Goal: Information Seeking & Learning: Learn about a topic

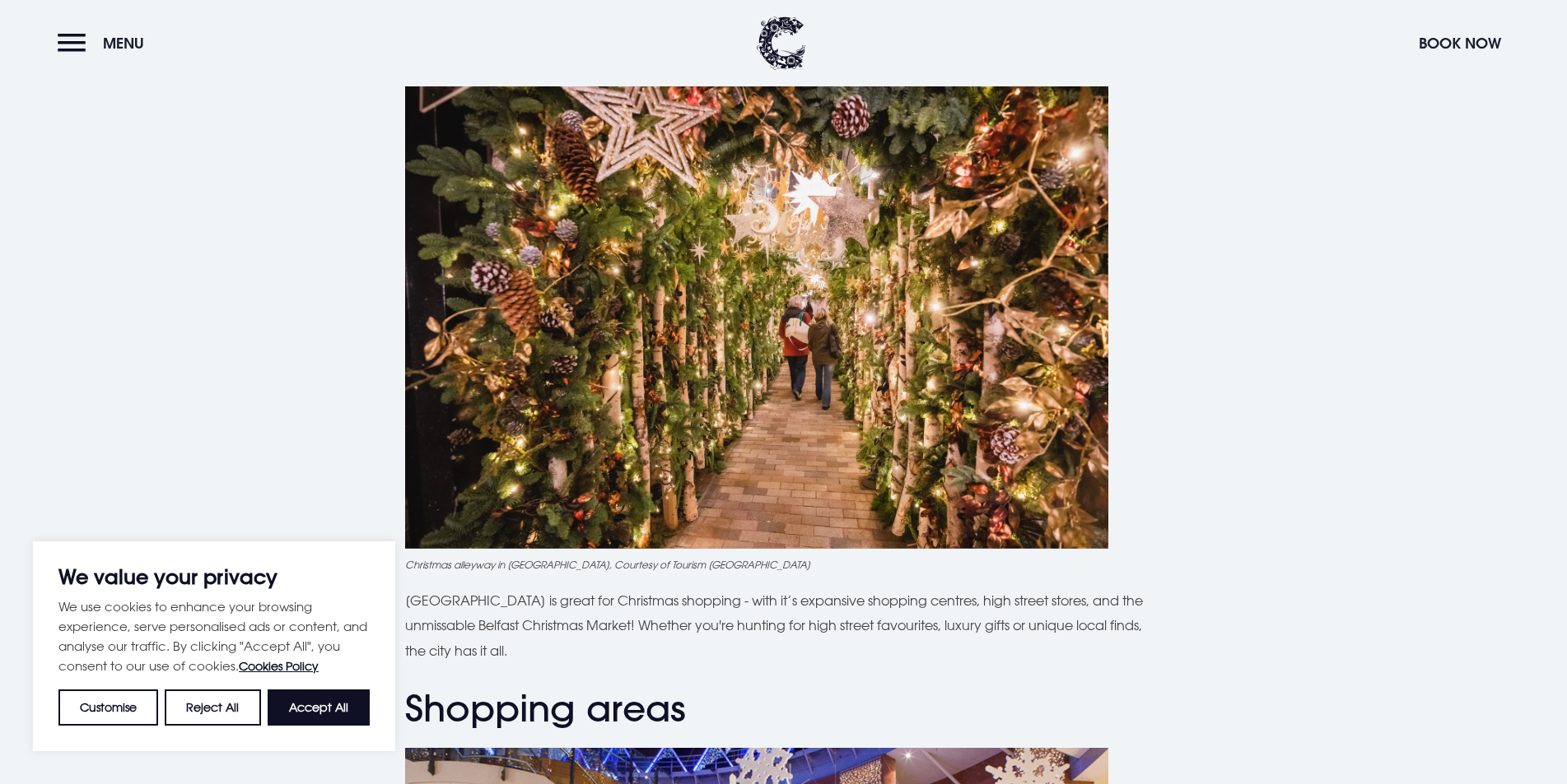
scroll to position [576, 0]
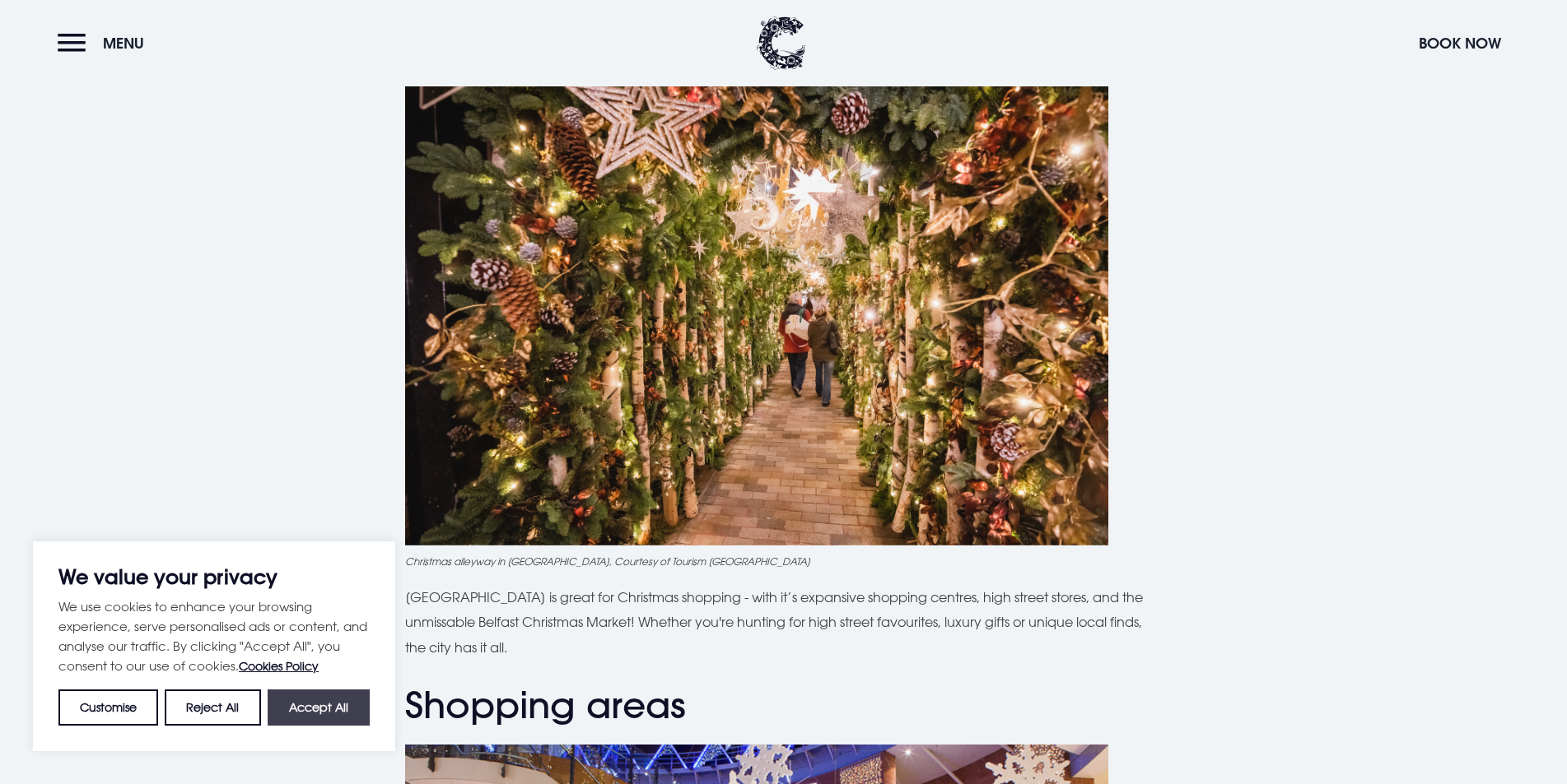
click at [329, 705] on button "Accept All" at bounding box center [319, 708] width 102 height 36
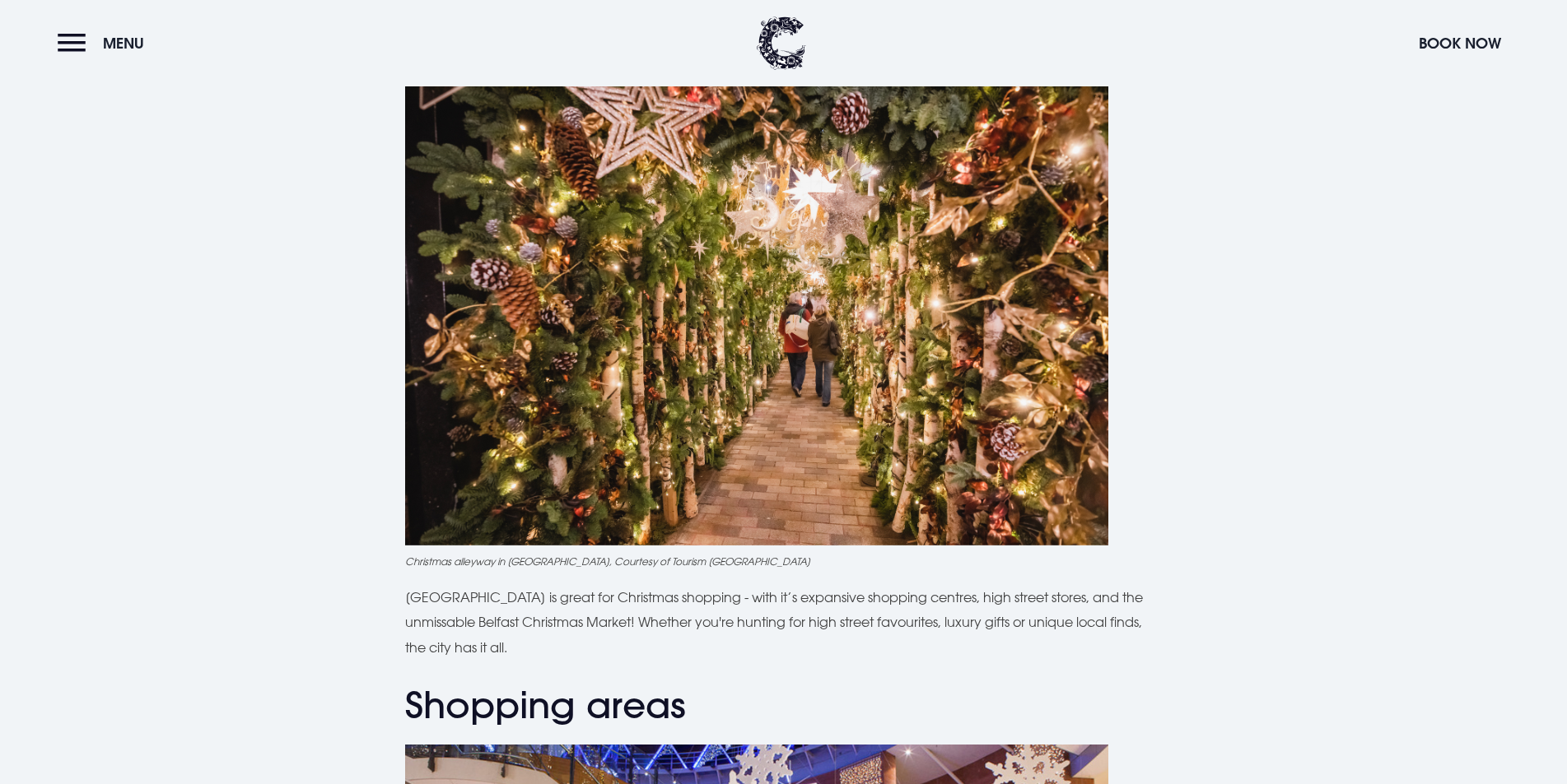
checkbox input "true"
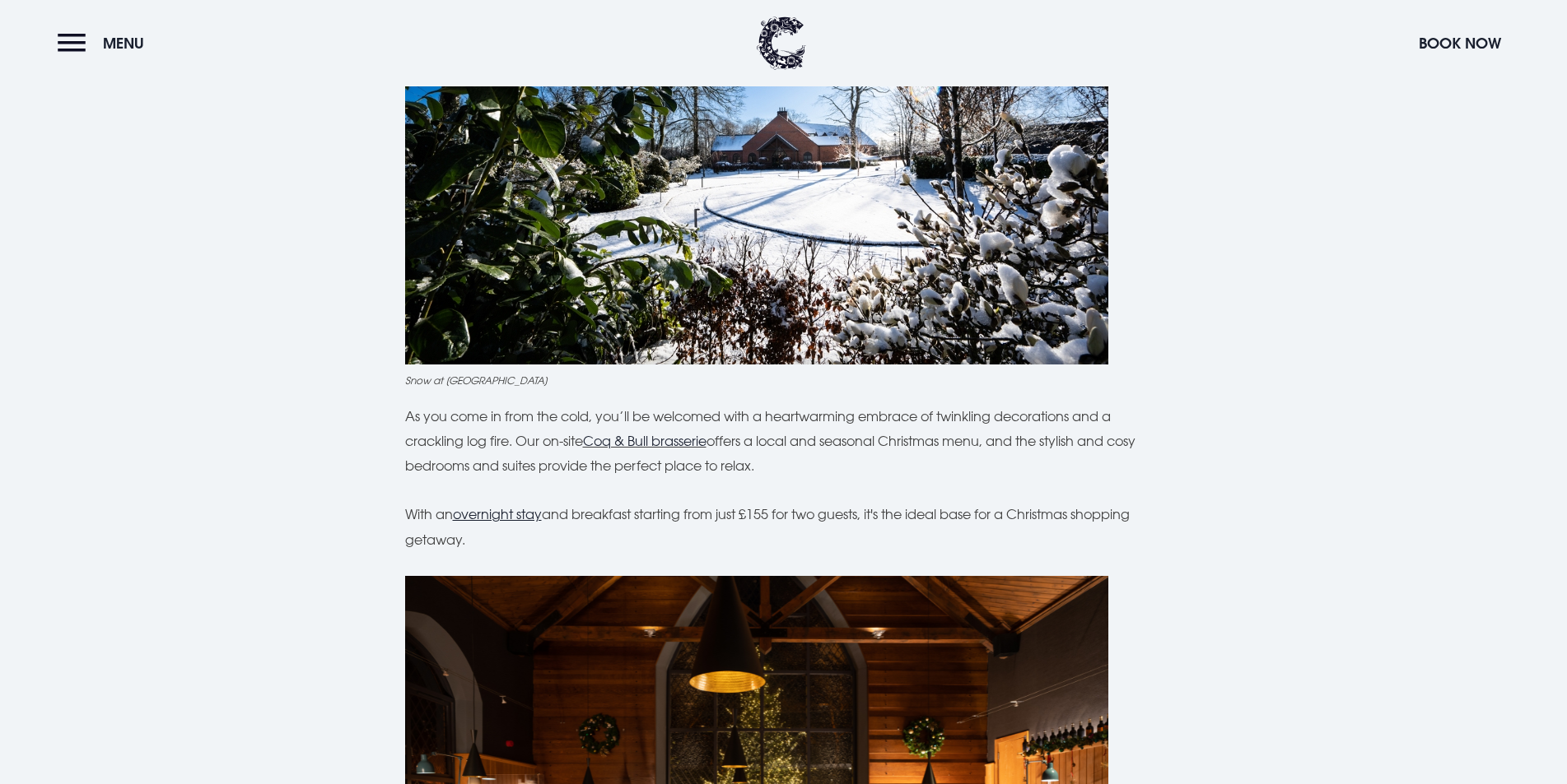
scroll to position [4526, 0]
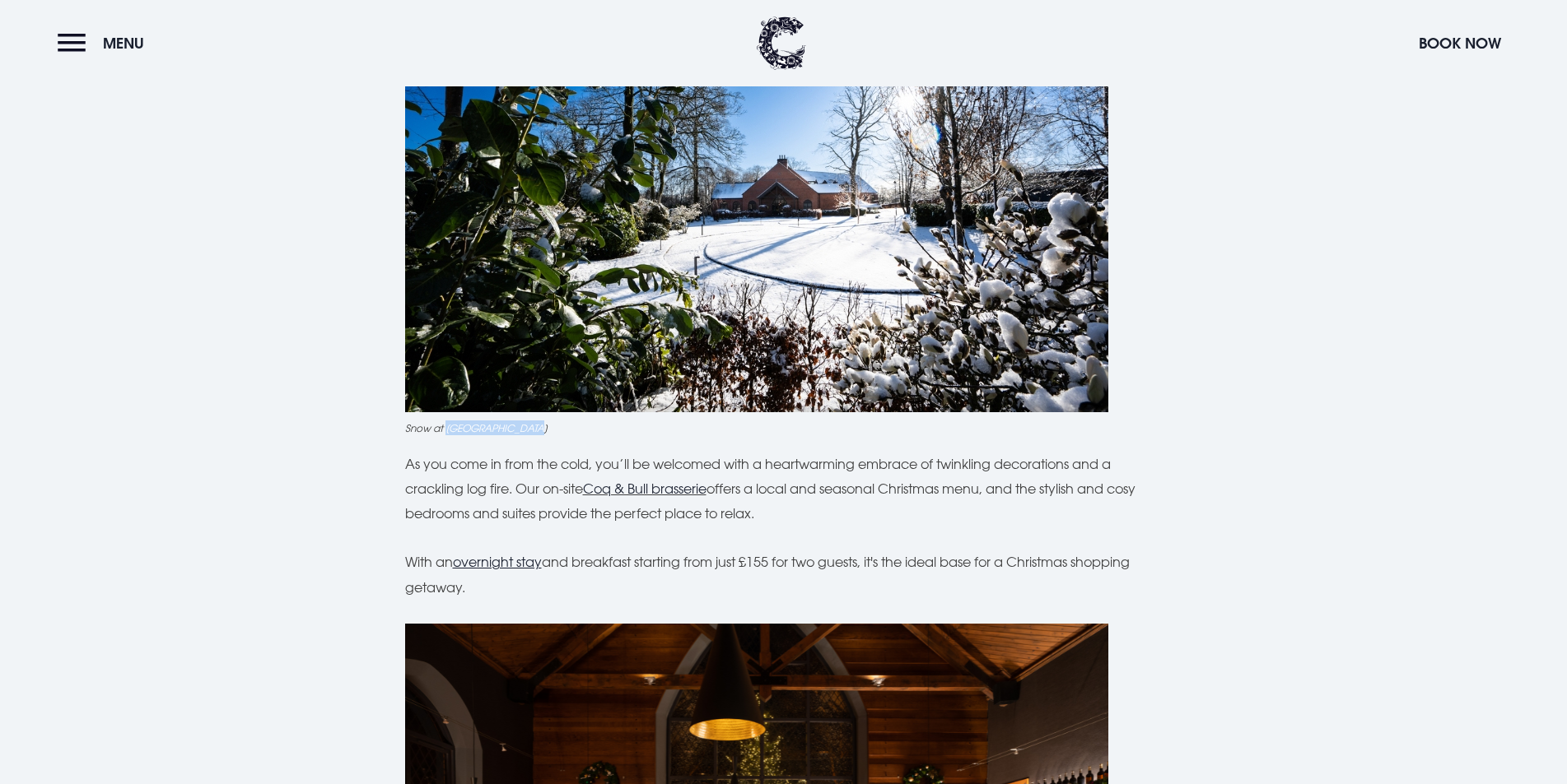
drag, startPoint x: 445, startPoint y: 381, endPoint x: 541, endPoint y: 380, distance: 96.0
click at [541, 421] on figcaption "Snow at [GEOGRAPHIC_DATA]" at bounding box center [784, 428] width 757 height 15
copy figcaption "[GEOGRAPHIC_DATA]"
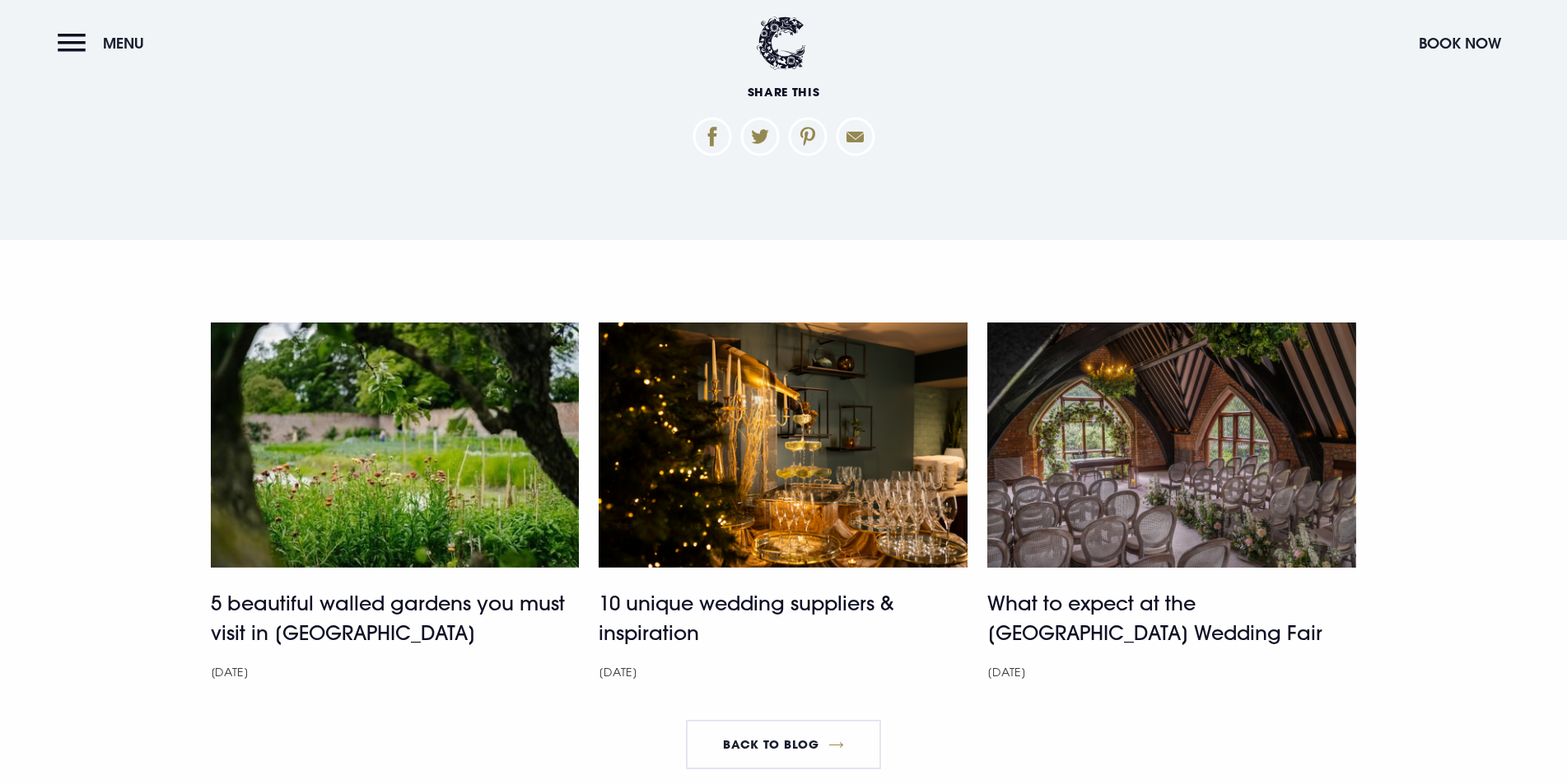
scroll to position [7324, 0]
